Goal: Find contact information: Find contact information

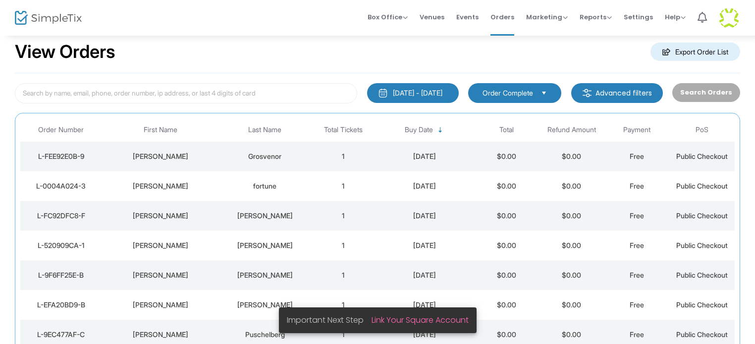
click at [173, 155] on div "[PERSON_NAME]" at bounding box center [160, 157] width 112 height 10
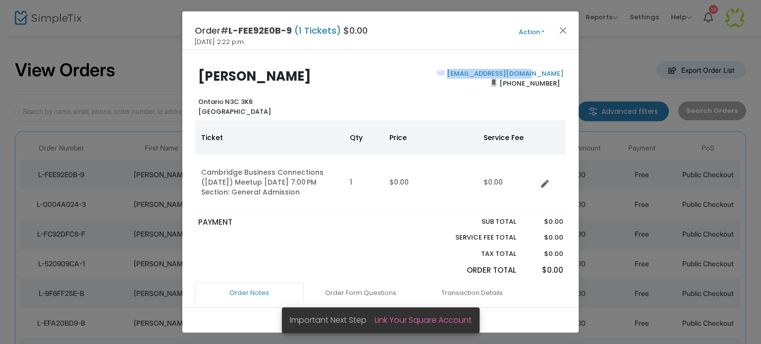
drag, startPoint x: 561, startPoint y: 75, endPoint x: 477, endPoint y: 74, distance: 83.7
click at [477, 74] on div "Lanna.stars@gmail.com (905) 807-3358" at bounding box center [473, 93] width 187 height 48
copy link "Lanna.stars@gmail.com"
click at [563, 29] on button "Close" at bounding box center [563, 30] width 13 height 13
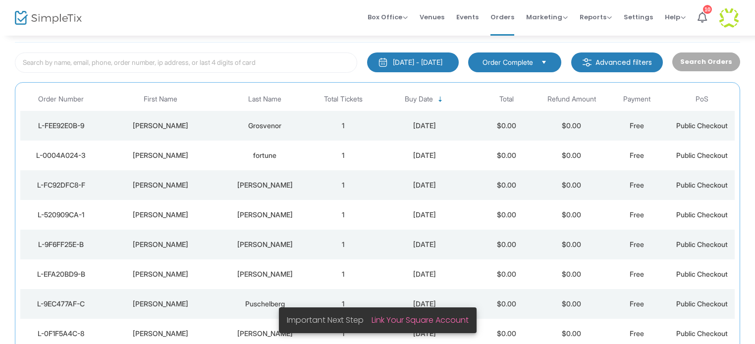
scroll to position [52, 0]
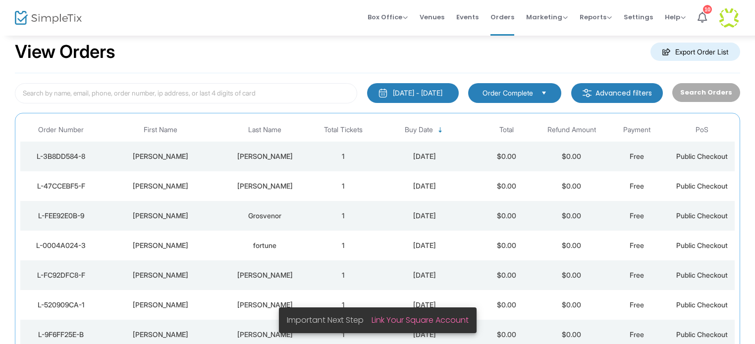
click at [261, 182] on div "[PERSON_NAME]" at bounding box center [265, 186] width 86 height 10
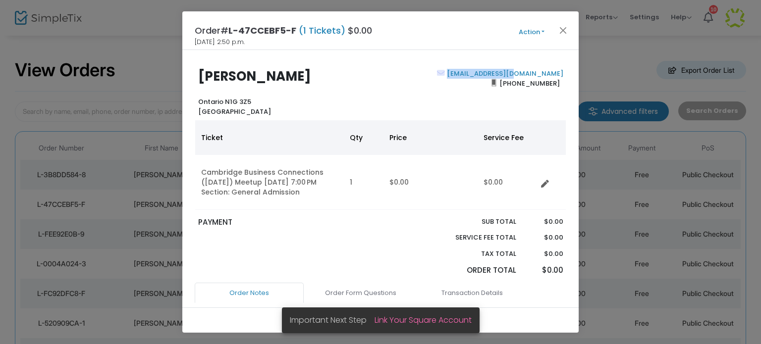
drag, startPoint x: 497, startPoint y: 72, endPoint x: 489, endPoint y: 73, distance: 7.9
click at [489, 73] on div "[EMAIL_ADDRESS][DOMAIN_NAME] [PHONE_NUMBER]" at bounding box center [473, 93] width 187 height 48
copy link "[EMAIL_ADDRESS][DOMAIN_NAME]"
click at [563, 32] on button "Close" at bounding box center [563, 30] width 13 height 13
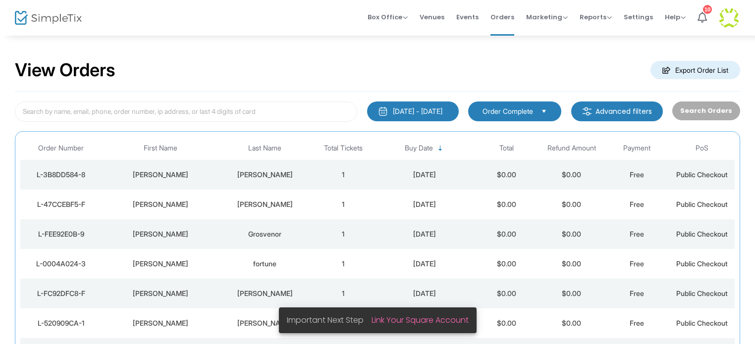
scroll to position [52, 0]
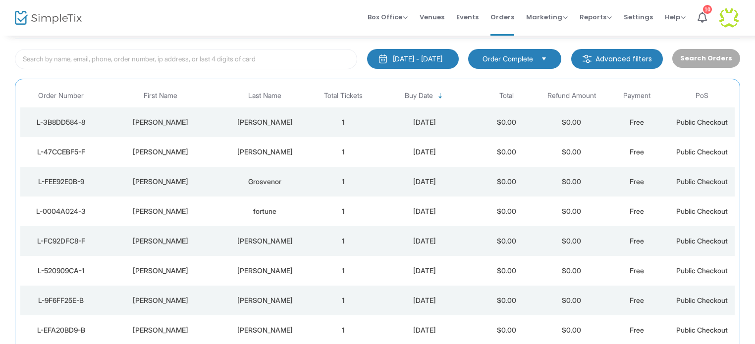
click at [270, 122] on div "[PERSON_NAME]" at bounding box center [265, 122] width 86 height 10
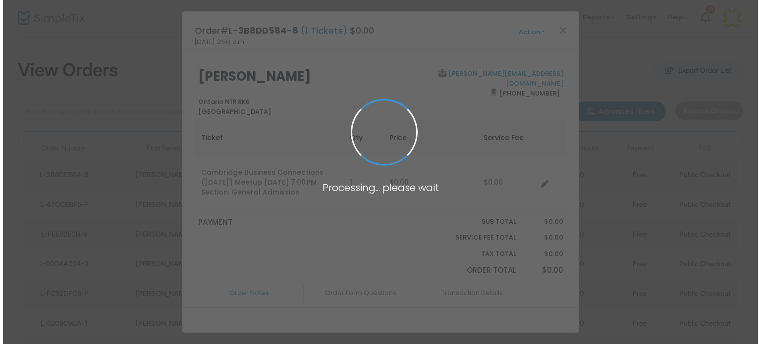
scroll to position [0, 0]
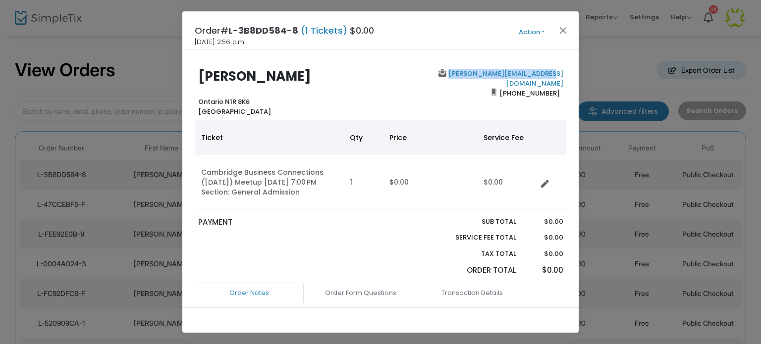
drag, startPoint x: 559, startPoint y: 73, endPoint x: 461, endPoint y: 74, distance: 98.1
click at [461, 74] on div "[PERSON_NAME][EMAIL_ADDRESS][DOMAIN_NAME] [PHONE_NUMBER]" at bounding box center [473, 93] width 187 height 48
copy link "[PERSON_NAME][EMAIL_ADDRESS][DOMAIN_NAME]"
drag, startPoint x: 565, startPoint y: 29, endPoint x: 519, endPoint y: 20, distance: 46.4
click at [565, 29] on button "Close" at bounding box center [563, 30] width 13 height 13
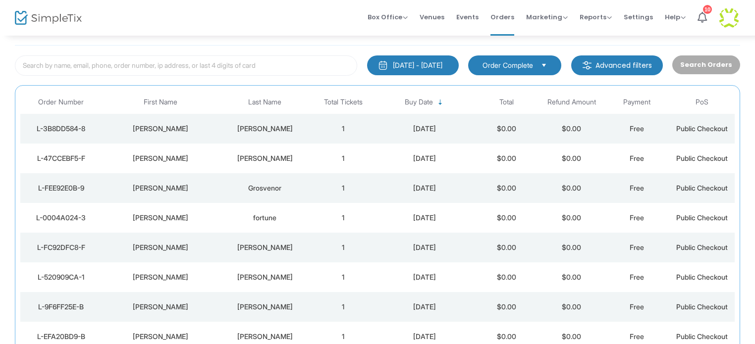
scroll to position [52, 0]
